Goal: Task Accomplishment & Management: Manage account settings

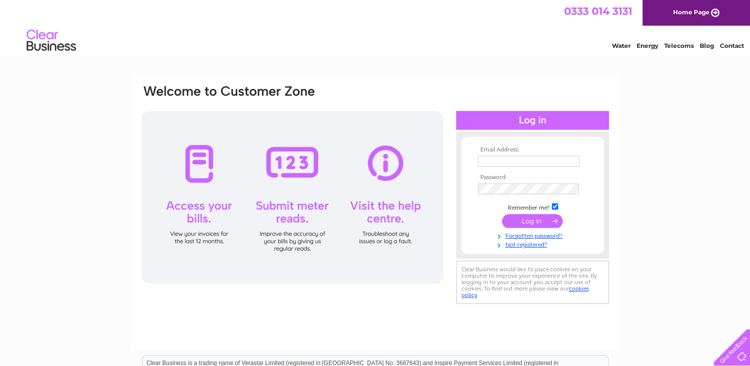
type input "[EMAIL_ADDRESS][DOMAIN_NAME]"
click at [547, 219] on input "submit" at bounding box center [532, 221] width 61 height 14
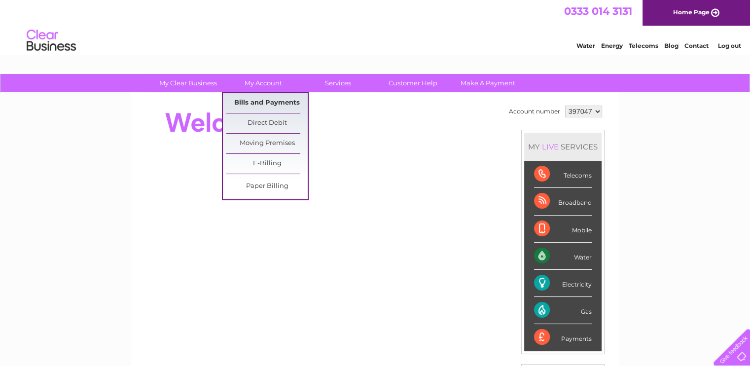
click at [273, 100] on link "Bills and Payments" at bounding box center [266, 103] width 81 height 20
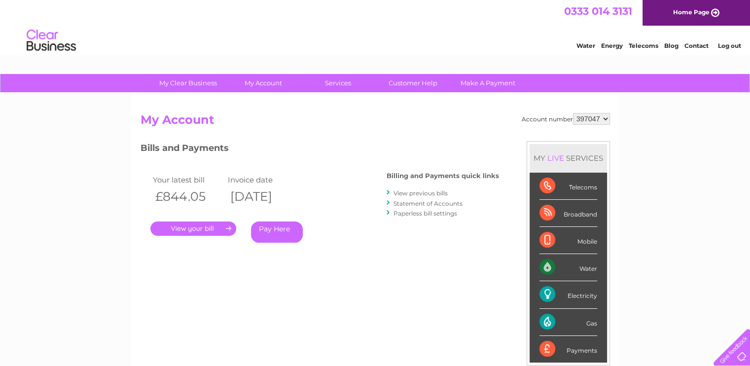
click at [196, 226] on link "." at bounding box center [193, 228] width 86 height 14
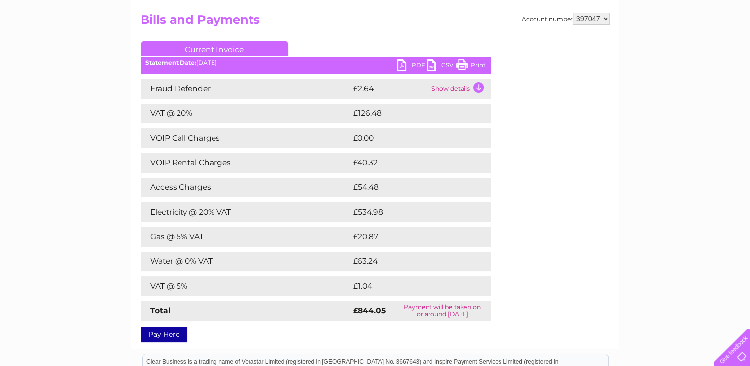
scroll to position [99, 0]
